Goal: Find specific page/section: Find specific page/section

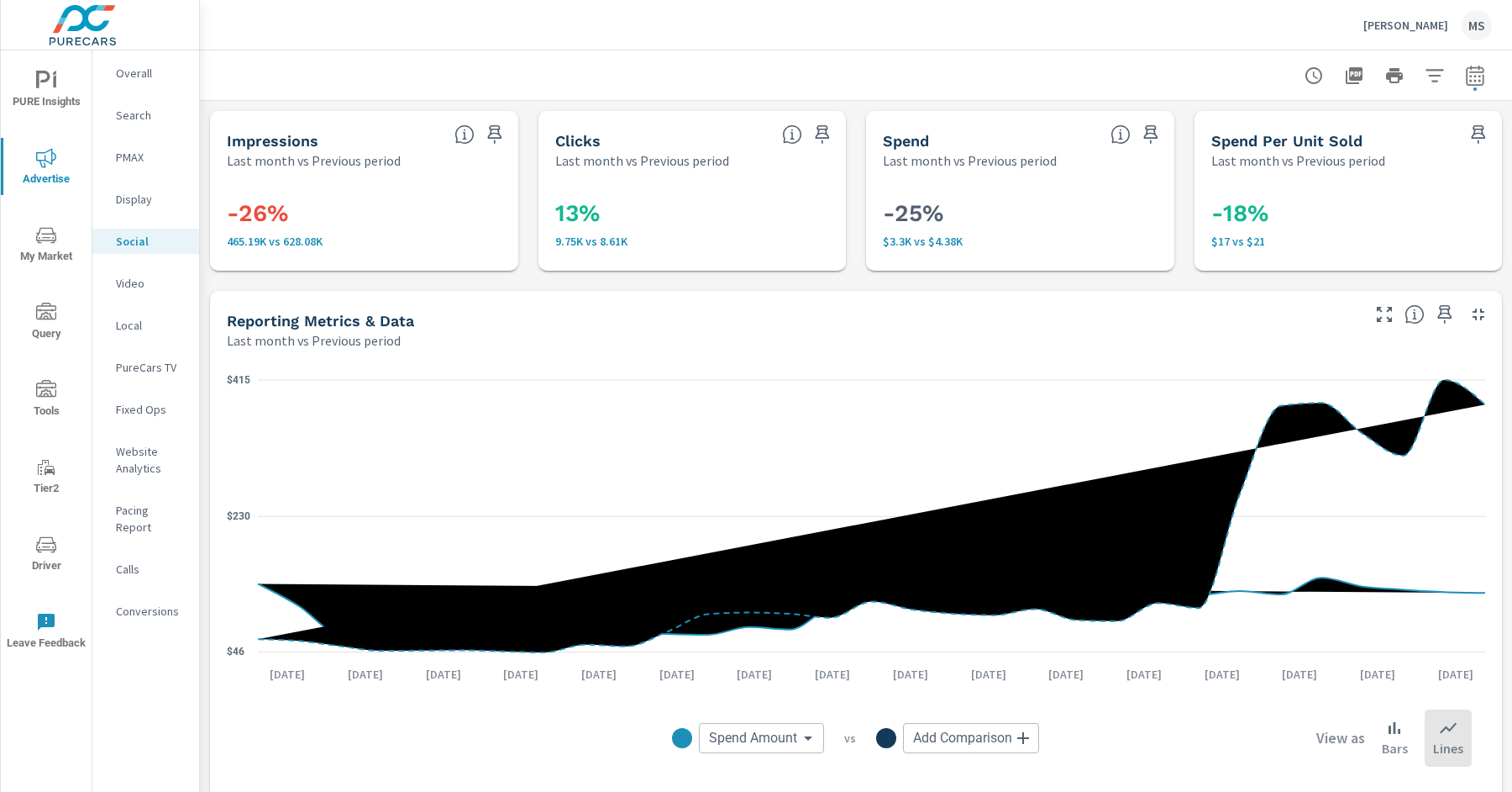
scroll to position [221, 0]
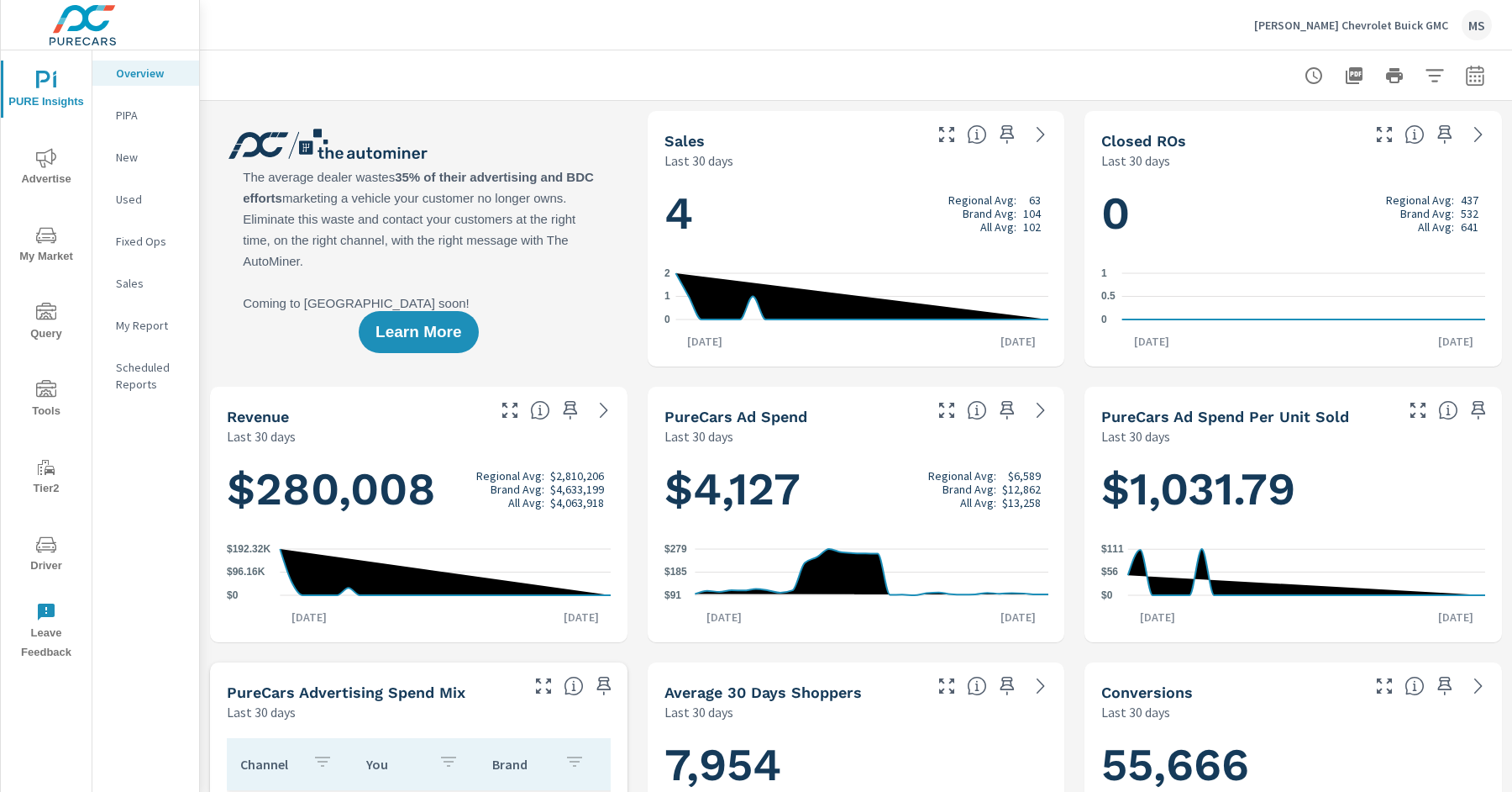
scroll to position [1, 0]
click at [54, 400] on icon "nav menu" at bounding box center [46, 390] width 20 height 20
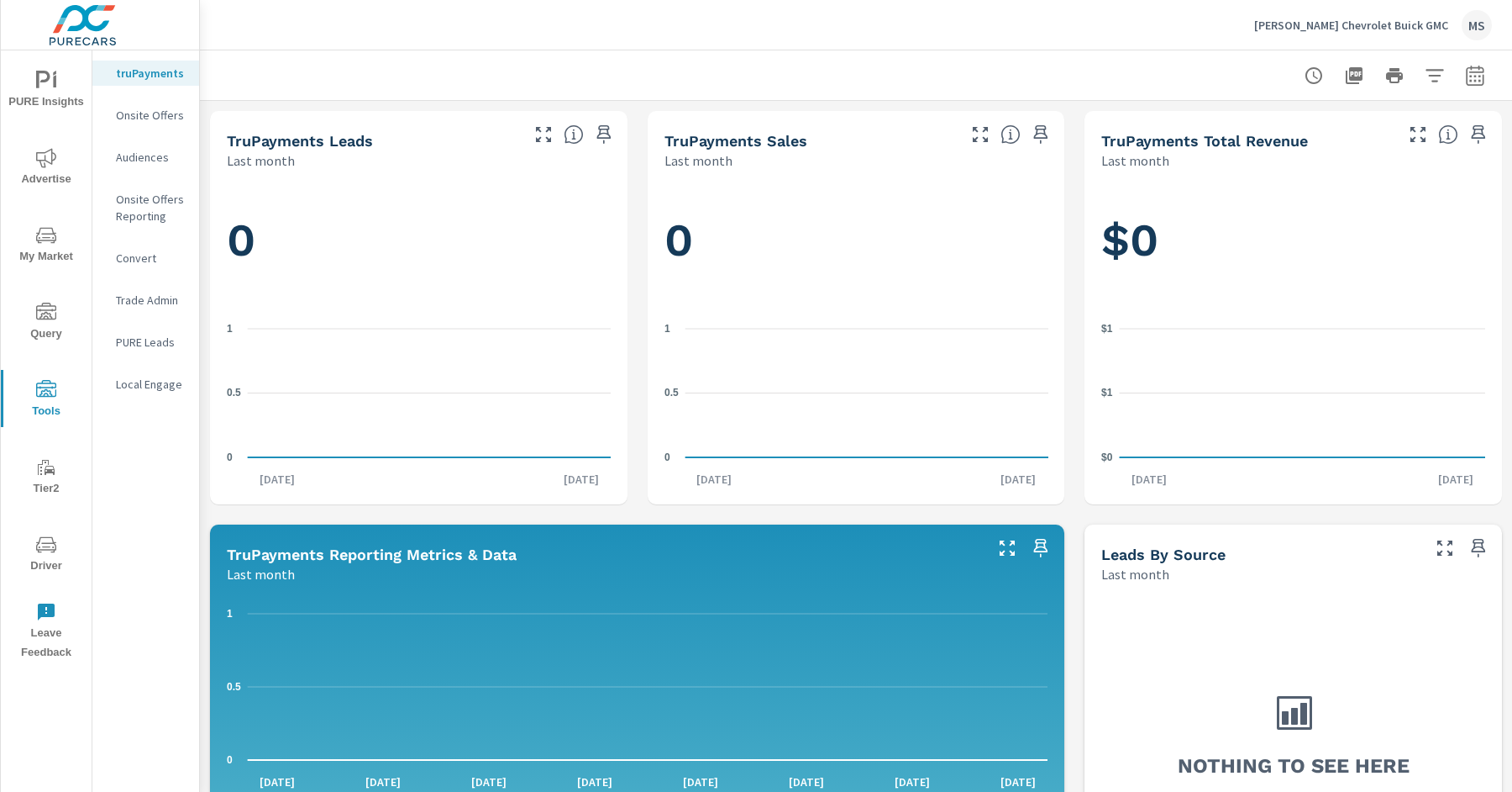
click at [146, 159] on p "Audiences" at bounding box center [150, 156] width 69 height 17
